Goal: Information Seeking & Learning: Learn about a topic

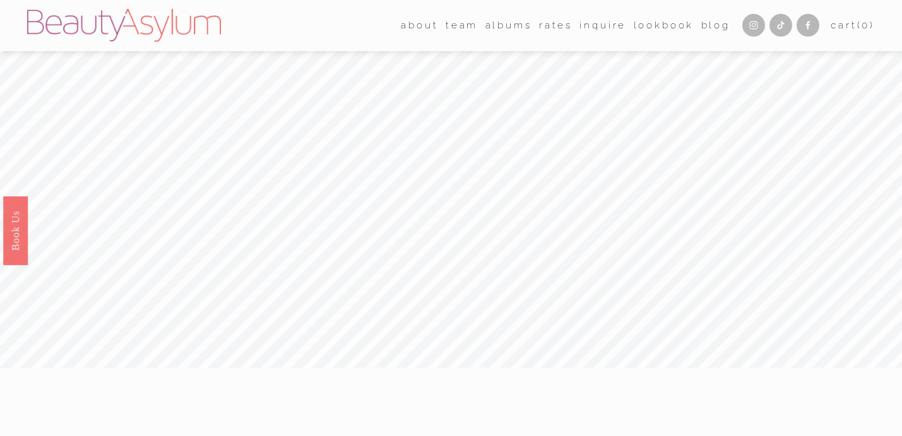
click at [549, 25] on link "Rates" at bounding box center [555, 26] width 33 height 20
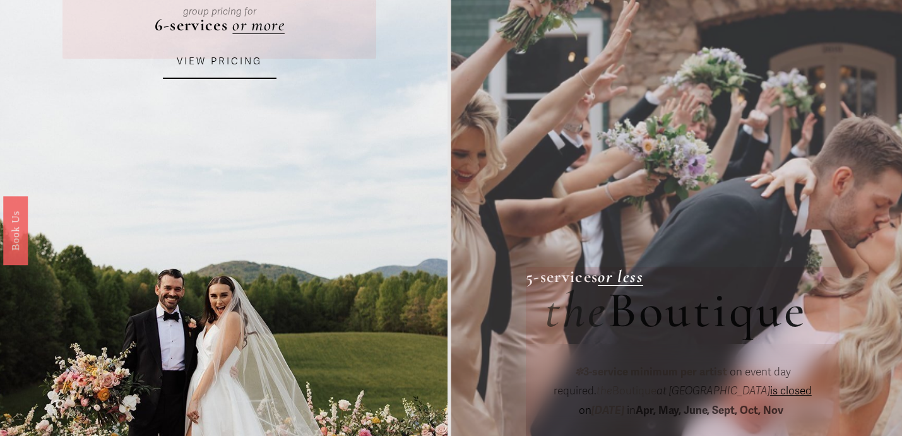
scroll to position [203, 0]
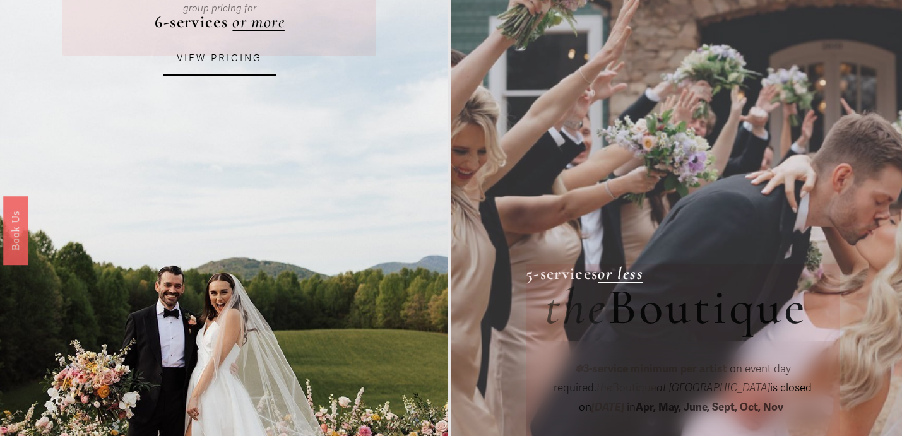
click at [237, 57] on link "VIEW PRICING" at bounding box center [220, 59] width 114 height 34
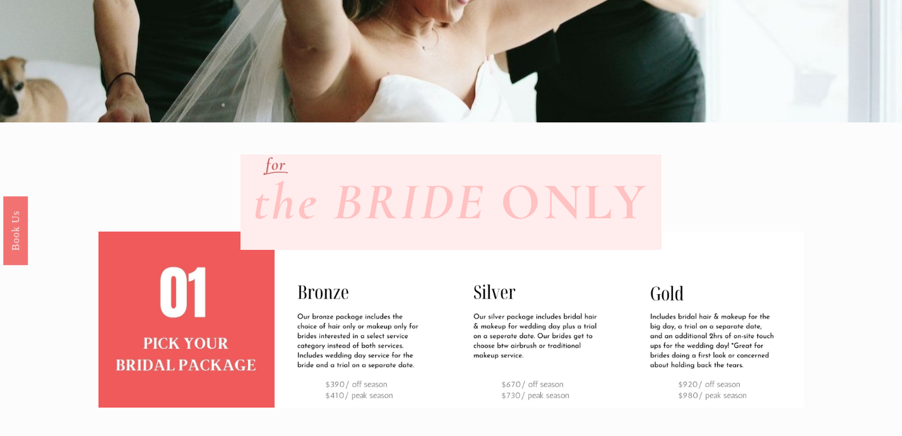
scroll to position [265, 0]
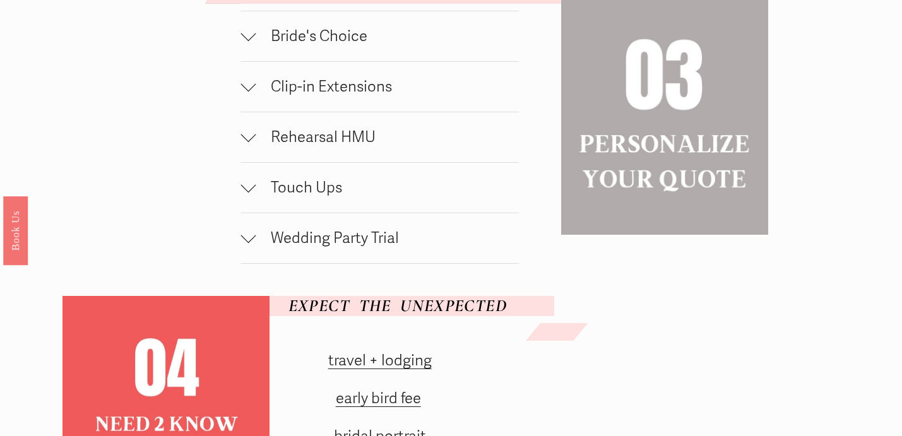
scroll to position [955, 0]
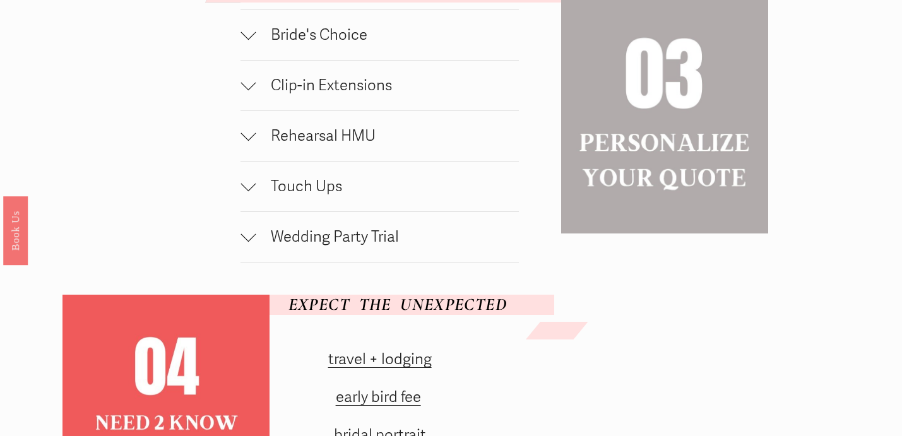
click at [253, 242] on div at bounding box center [248, 234] width 15 height 15
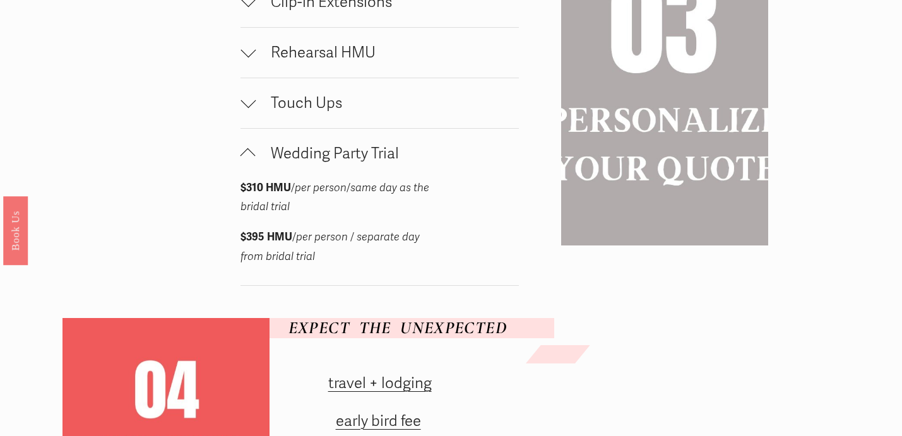
scroll to position [1041, 0]
